Goal: Information Seeking & Learning: Find specific fact

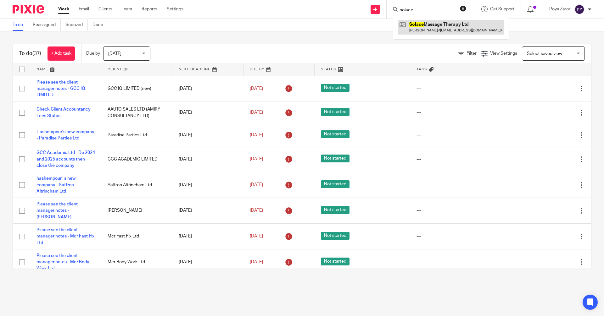
type input "solace"
click at [428, 28] on link at bounding box center [451, 27] width 106 height 14
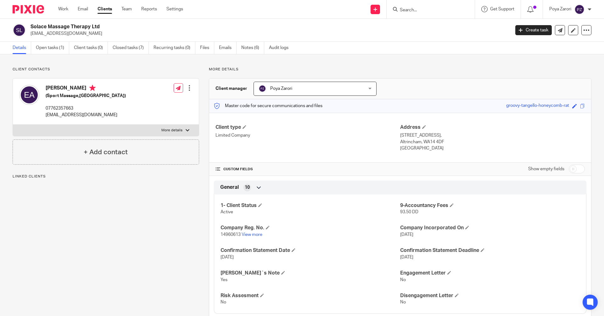
click at [246, 232] on p "14960613 View more" at bounding box center [310, 235] width 180 height 6
click at [248, 234] on link "View more" at bounding box center [251, 235] width 21 height 4
click at [185, 130] on div at bounding box center [187, 131] width 4 height 4
click at [13, 125] on input "More details" at bounding box center [13, 124] width 0 height 0
checkbox input "true"
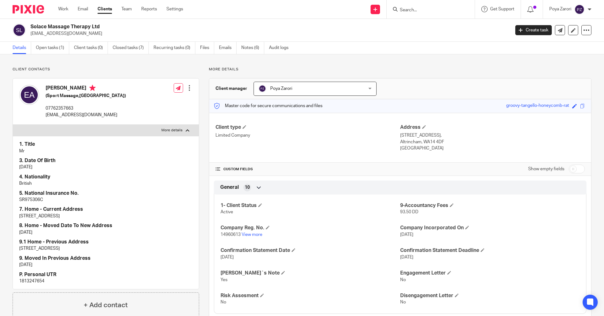
click at [35, 281] on p "1813247654" at bounding box center [105, 281] width 173 height 6
copy p "1813247654"
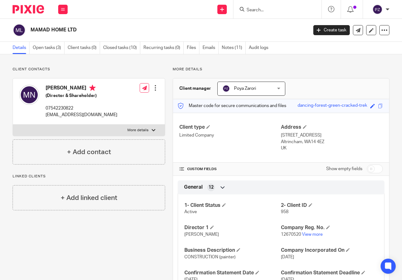
click at [271, 10] on input "Search" at bounding box center [274, 11] width 57 height 6
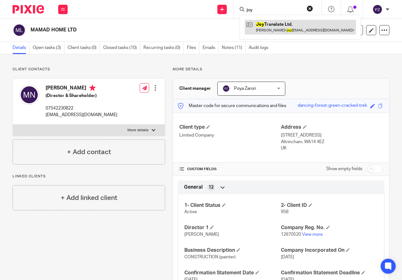
type input "joy"
click at [274, 28] on link at bounding box center [300, 27] width 111 height 14
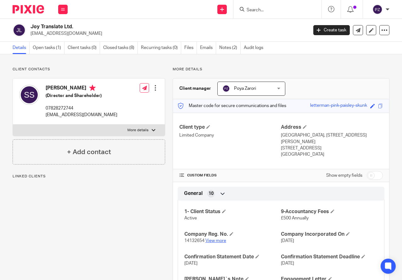
click at [222, 239] on link "View more" at bounding box center [215, 241] width 21 height 4
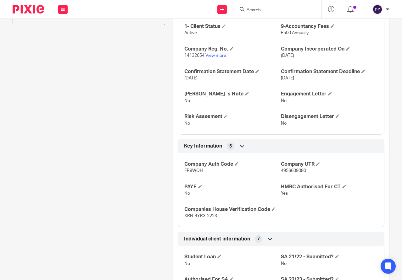
scroll to position [189, 0]
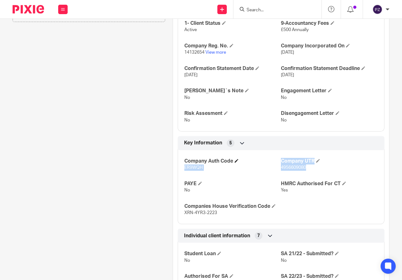
drag, startPoint x: 305, startPoint y: 163, endPoint x: 277, endPoint y: 155, distance: 29.3
click at [277, 155] on div "Company Auth Code ER9WQH Company UTR 4956609080 PAYE No HMRC Authorised For CT …" at bounding box center [281, 185] width 207 height 79
drag, startPoint x: 313, startPoint y: 163, endPoint x: 317, endPoint y: 163, distance: 3.5
click at [314, 165] on p "4956609080" at bounding box center [329, 168] width 97 height 6
click at [320, 165] on p "4956609080" at bounding box center [329, 168] width 97 height 6
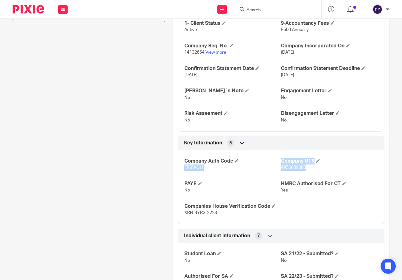
click at [291, 166] on span "4956609080" at bounding box center [293, 168] width 25 height 4
click at [282, 166] on span "4956609080" at bounding box center [293, 168] width 25 height 4
click at [274, 165] on p "ER9WQH" at bounding box center [232, 168] width 97 height 6
click at [274, 158] on h4 "Company Auth Code" at bounding box center [232, 161] width 97 height 7
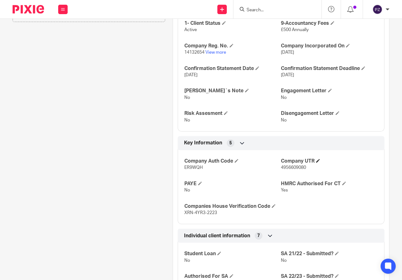
drag, startPoint x: 305, startPoint y: 163, endPoint x: 279, endPoint y: 155, distance: 27.2
click at [281, 158] on div "Company UTR 4956609080" at bounding box center [329, 164] width 97 height 13
copy div "Company UTR 4956609080"
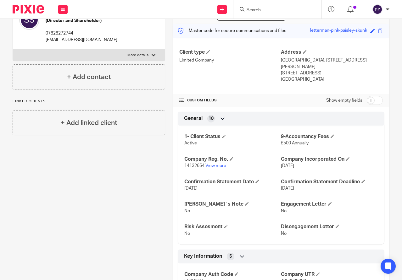
scroll to position [31, 0]
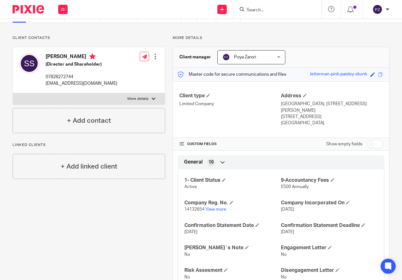
click at [139, 97] on p "More details" at bounding box center [137, 99] width 21 height 5
click at [13, 93] on input "More details" at bounding box center [13, 93] width 0 height 0
checkbox input "true"
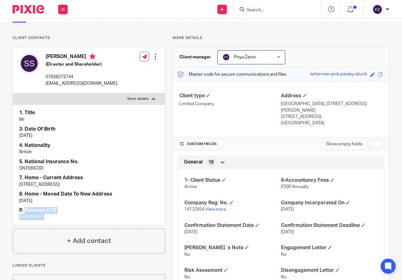
drag, startPoint x: 47, startPoint y: 218, endPoint x: 25, endPoint y: 211, distance: 23.0
click at [25, 211] on div "P. Personal UTR 9520395525" at bounding box center [88, 213] width 139 height 13
copy div "Personal UTR 9520395525"
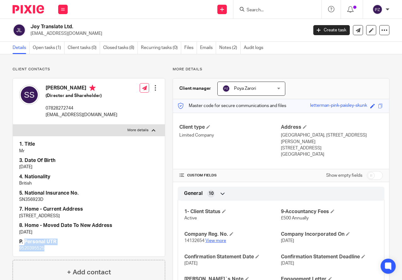
click at [216, 239] on link "View more" at bounding box center [215, 241] width 21 height 4
